Goal: Task Accomplishment & Management: Use online tool/utility

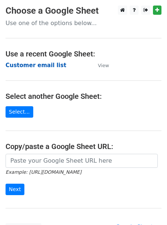
click at [42, 65] on strong "Customer email list" at bounding box center [36, 65] width 61 height 7
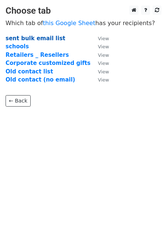
click at [47, 37] on strong "sent bulk email list" at bounding box center [36, 38] width 60 height 7
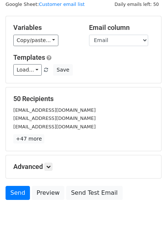
scroll to position [32, 0]
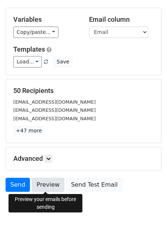
click at [34, 182] on link "Preview" at bounding box center [48, 185] width 33 height 14
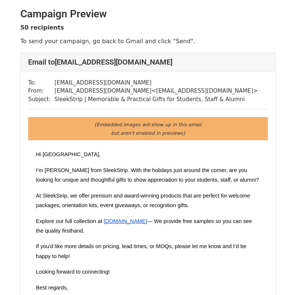
click at [123, 195] on span "At SleekStrip, we offer premium and award-winning products that are perfect for…" at bounding box center [143, 201] width 214 height 16
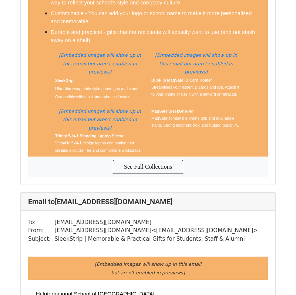
scroll to position [2019, 0]
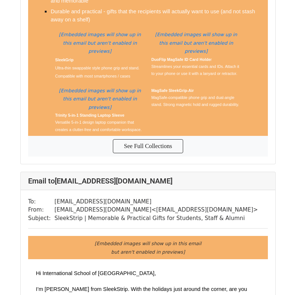
click at [106, 270] on span "Hi International School of Beijing," at bounding box center [96, 273] width 120 height 6
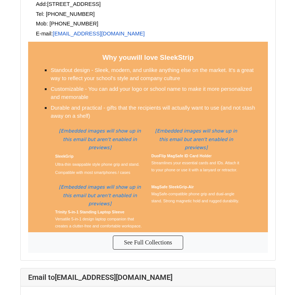
scroll to position [0, 0]
